Goal: Share content

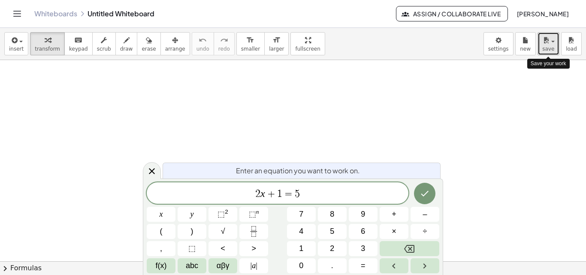
click at [554, 42] on span "button" at bounding box center [552, 42] width 3 height 2
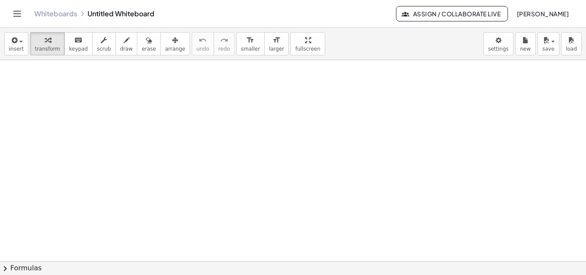
click at [21, 16] on icon "Toggle navigation" at bounding box center [17, 14] width 10 height 10
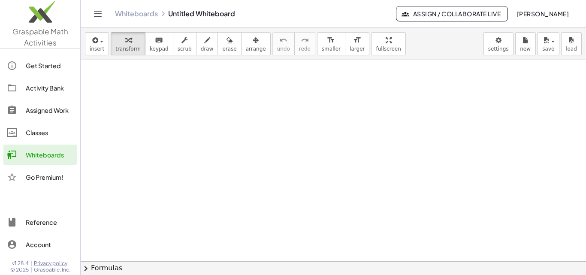
click at [52, 130] on div "Classes" at bounding box center [50, 132] width 48 height 10
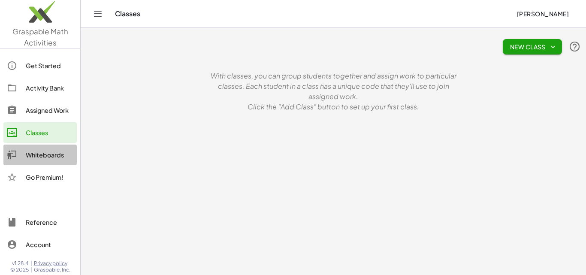
click at [42, 154] on div "Whiteboards" at bounding box center [50, 155] width 48 height 10
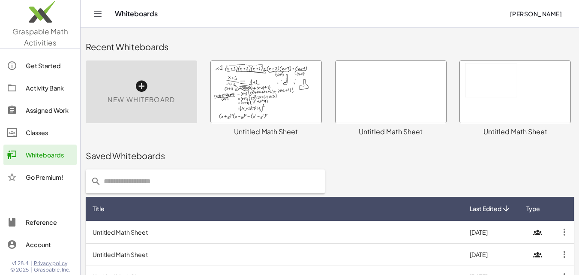
click at [255, 96] on div at bounding box center [266, 92] width 111 height 62
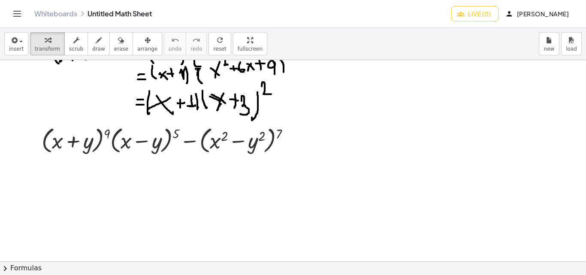
scroll to position [201, 0]
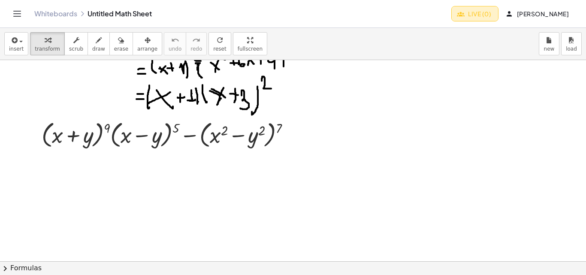
click at [458, 13] on span "Live (0)" at bounding box center [474, 14] width 33 height 8
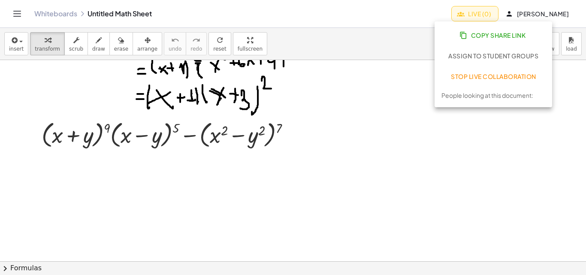
click at [485, 33] on span "Copy Share Link" at bounding box center [493, 35] width 64 height 8
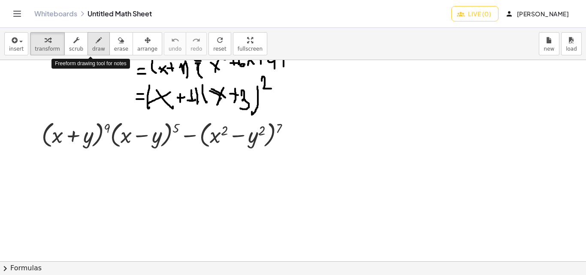
click at [96, 40] on icon "button" at bounding box center [99, 40] width 6 height 10
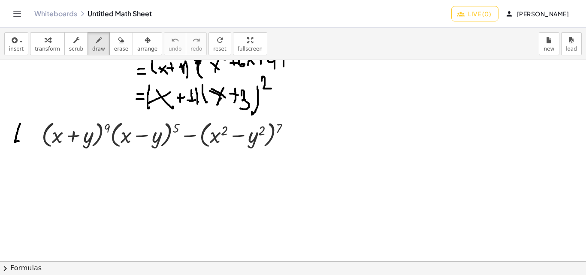
drag, startPoint x: 20, startPoint y: 123, endPoint x: 19, endPoint y: 141, distance: 17.6
click at [19, 141] on div at bounding box center [293, 160] width 586 height 603
drag, startPoint x: 21, startPoint y: 123, endPoint x: 27, endPoint y: 123, distance: 6.9
click at [27, 123] on div at bounding box center [293, 160] width 586 height 603
drag, startPoint x: 18, startPoint y: 132, endPoint x: 24, endPoint y: 131, distance: 6.0
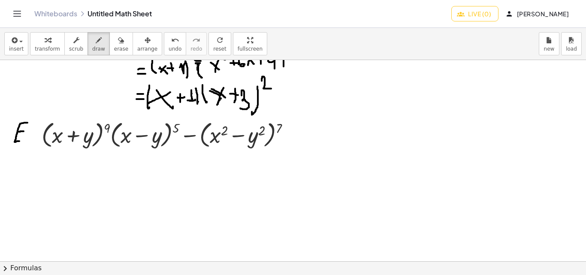
click at [24, 131] on div at bounding box center [293, 160] width 586 height 603
drag, startPoint x: 30, startPoint y: 135, endPoint x: 38, endPoint y: 134, distance: 7.8
click at [38, 134] on div at bounding box center [293, 160] width 586 height 603
drag, startPoint x: 27, startPoint y: 139, endPoint x: 36, endPoint y: 141, distance: 9.2
click at [36, 141] on div at bounding box center [293, 160] width 586 height 603
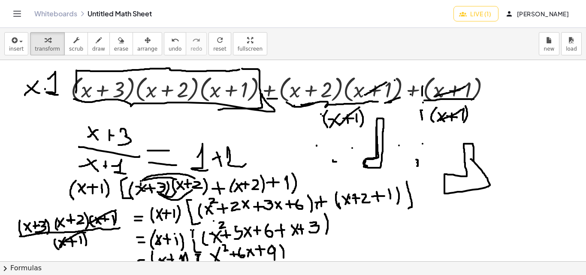
scroll to position [0, 0]
